Goal: Information Seeking & Learning: Learn about a topic

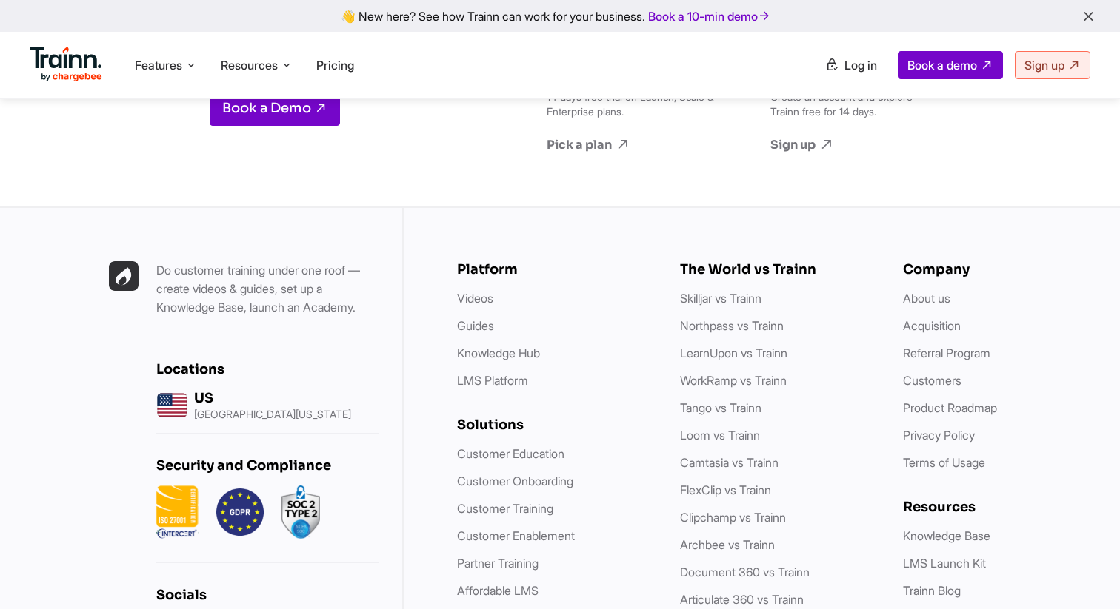
scroll to position [4382, 0]
